Goal: Find specific page/section: Find specific page/section

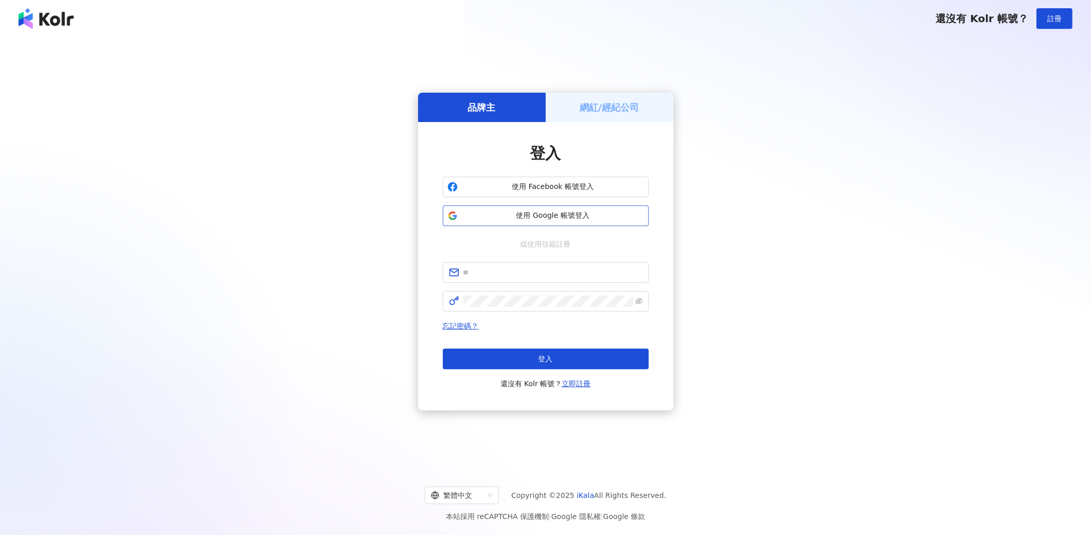
click at [567, 220] on span "使用 Google 帳號登入" at bounding box center [553, 216] width 182 height 10
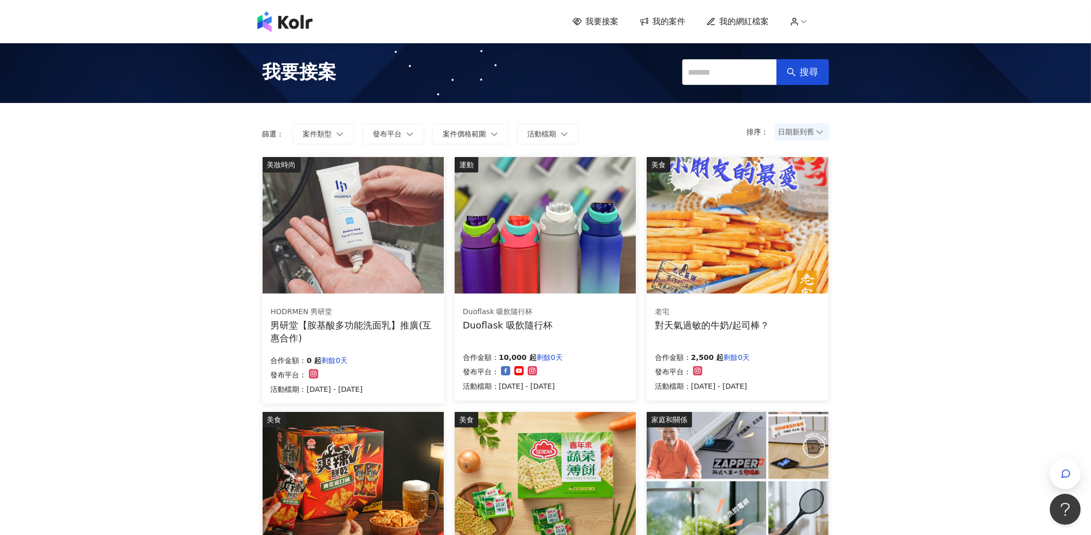
click at [653, 25] on link "我的案件" at bounding box center [663, 21] width 46 height 11
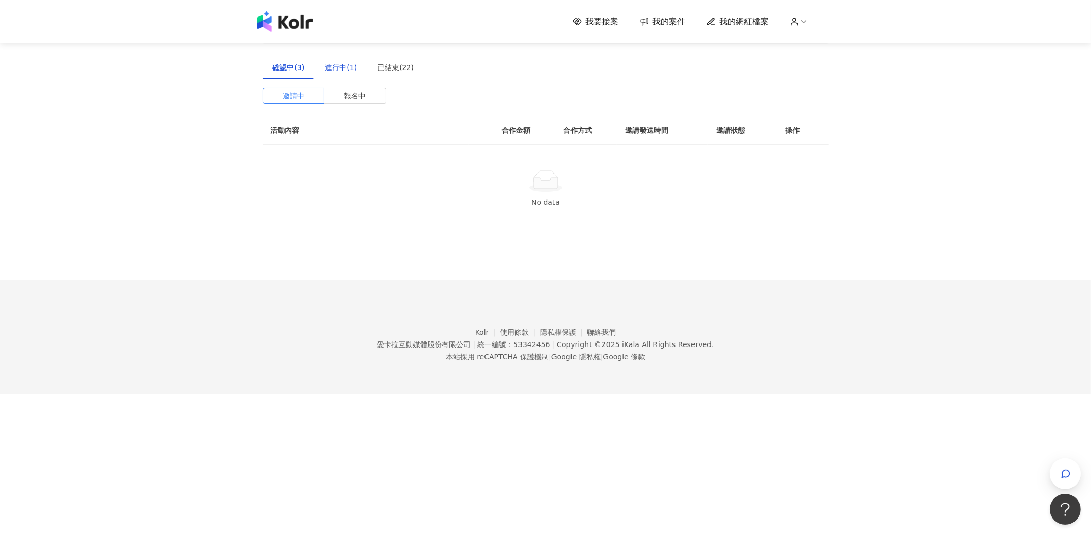
click at [351, 71] on div "進行中(1)" at bounding box center [341, 67] width 32 height 11
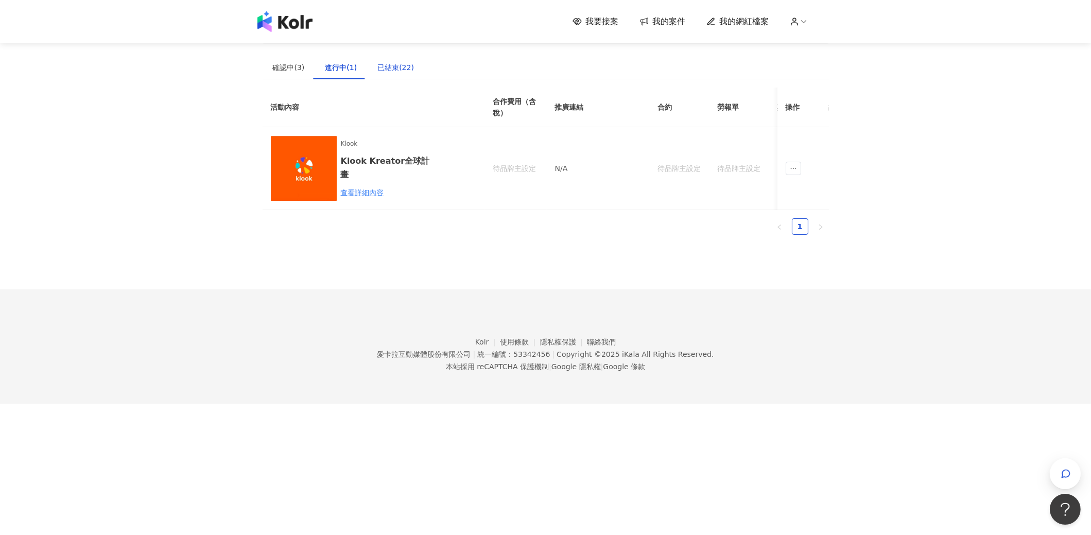
click at [399, 66] on div "已結束(22)" at bounding box center [396, 67] width 37 height 11
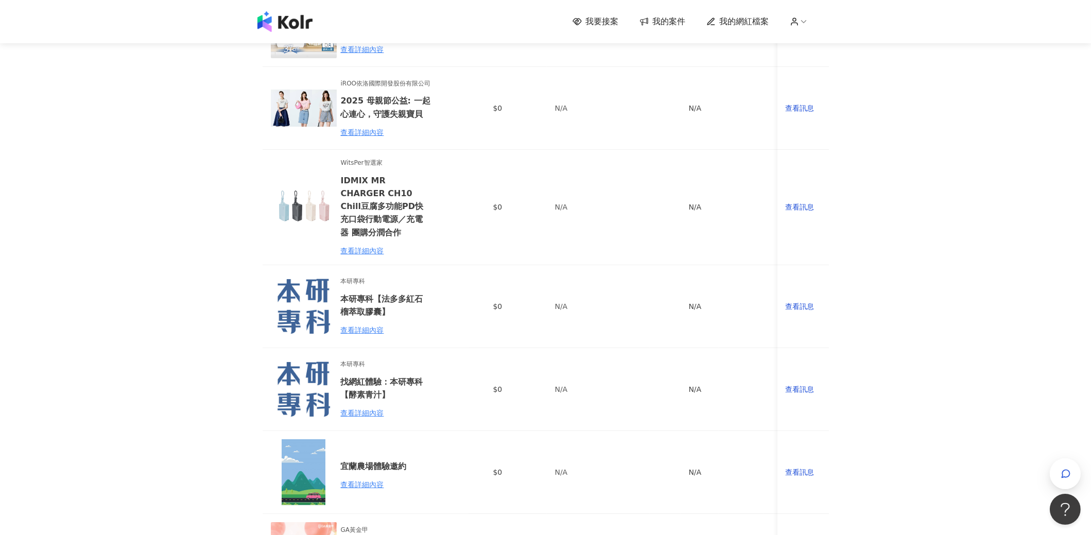
scroll to position [647, 0]
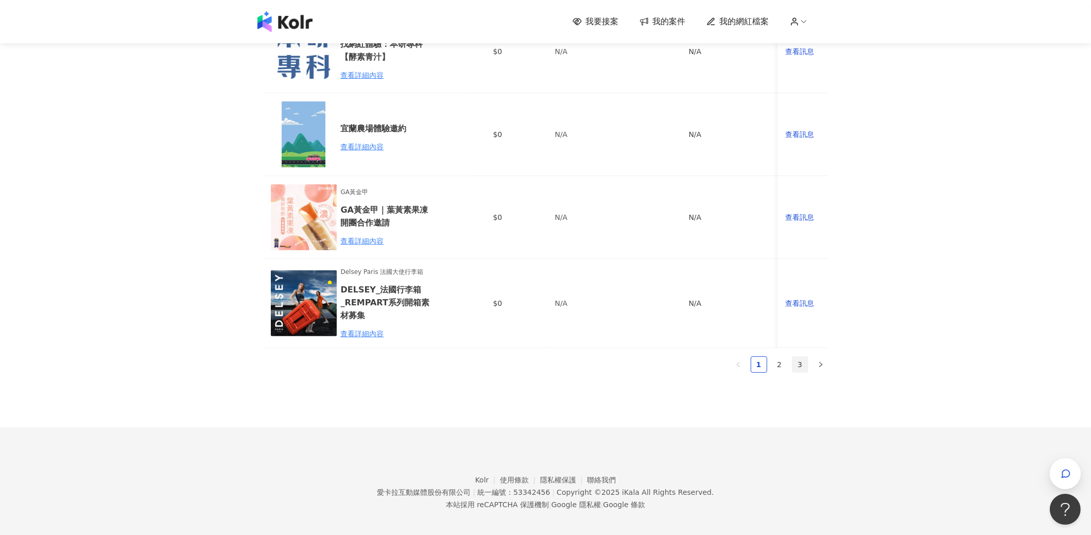
click at [794, 357] on link "3" at bounding box center [800, 364] width 15 height 15
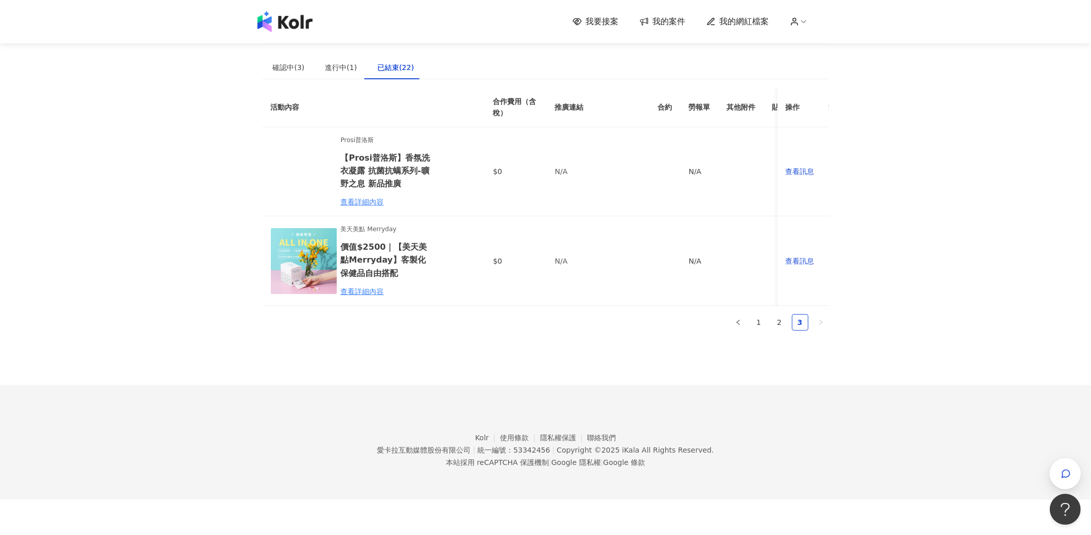
scroll to position [0, 0]
click at [783, 330] on link "2" at bounding box center [779, 322] width 15 height 15
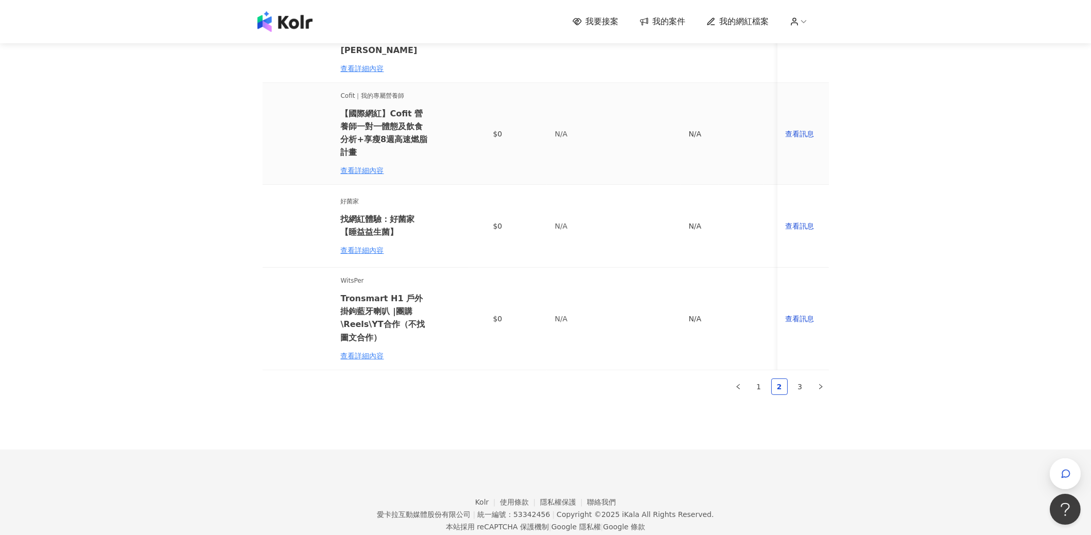
scroll to position [672, 0]
